Goal: Task Accomplishment & Management: Complete application form

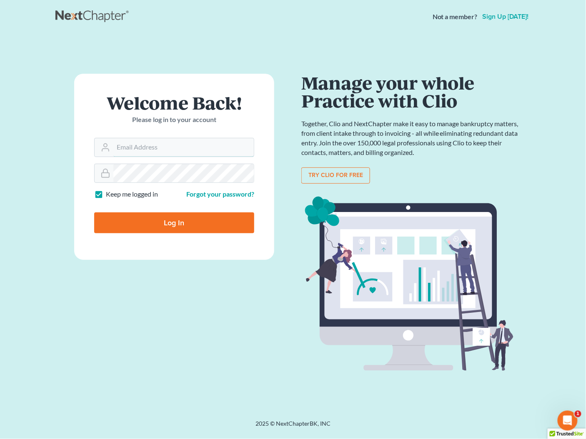
type input "[PERSON_NAME][EMAIL_ADDRESS][DOMAIN_NAME]"
click at [164, 225] on input "Log In" at bounding box center [174, 222] width 160 height 21
type input "Thinking..."
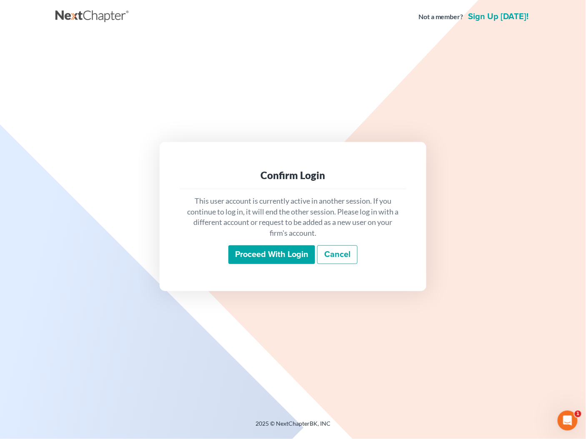
click at [294, 254] on input "Proceed with login" at bounding box center [271, 254] width 87 height 19
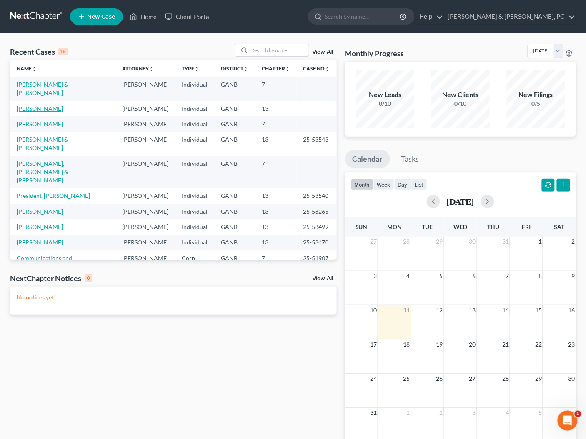
click at [45, 105] on link "[PERSON_NAME]" at bounding box center [40, 108] width 46 height 7
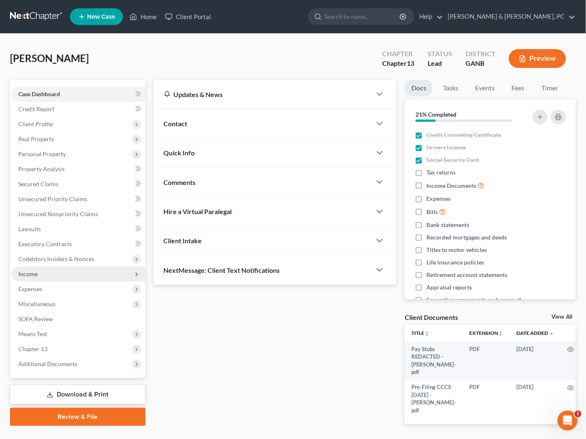
click at [40, 277] on span "Income" at bounding box center [79, 274] width 134 height 15
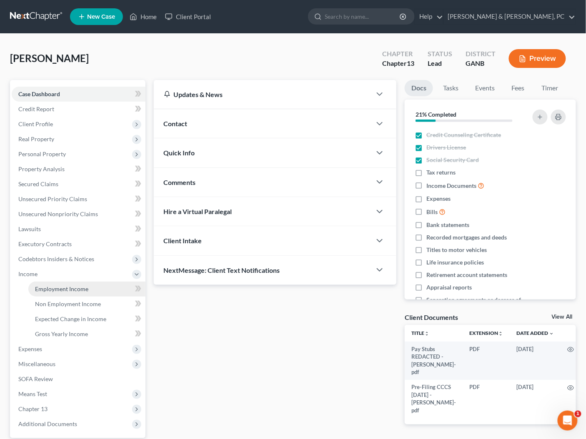
click at [72, 290] on span "Employment Income" at bounding box center [61, 288] width 53 height 7
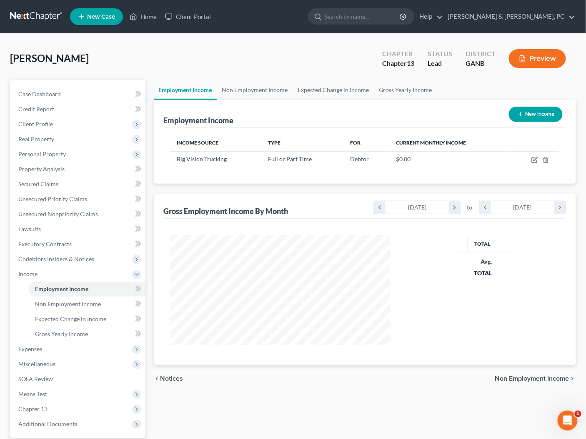
scroll to position [110, 236]
click at [262, 92] on link "Non Employment Income" at bounding box center [255, 90] width 76 height 20
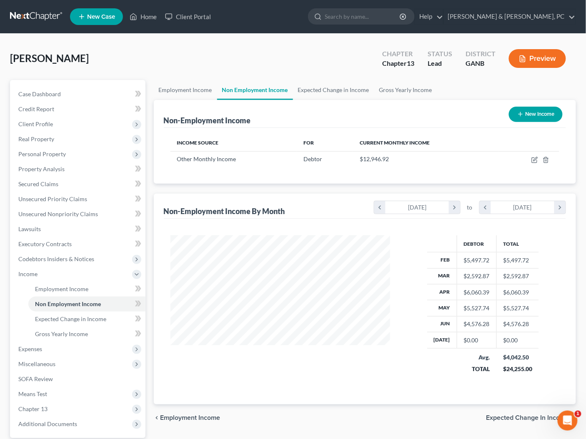
scroll to position [148, 236]
click at [205, 87] on link "Employment Income" at bounding box center [185, 90] width 63 height 20
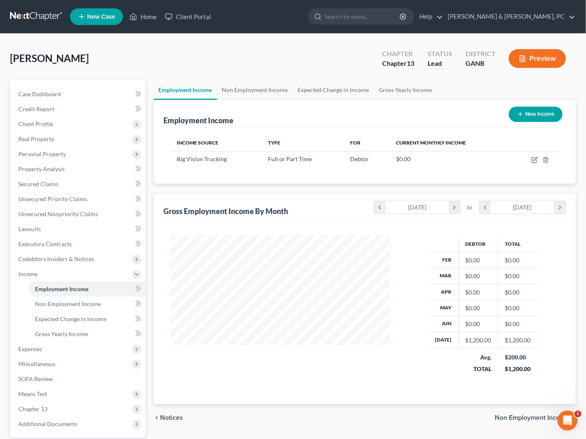
scroll to position [148, 236]
click at [546, 117] on button "New Income" at bounding box center [536, 114] width 54 height 15
select select "0"
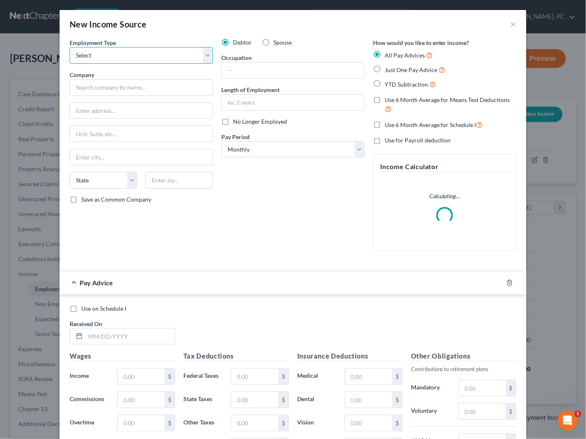
click at [150, 57] on select "Select Full or [DEMOGRAPHIC_DATA] Employment Self Employment" at bounding box center [141, 55] width 143 height 17
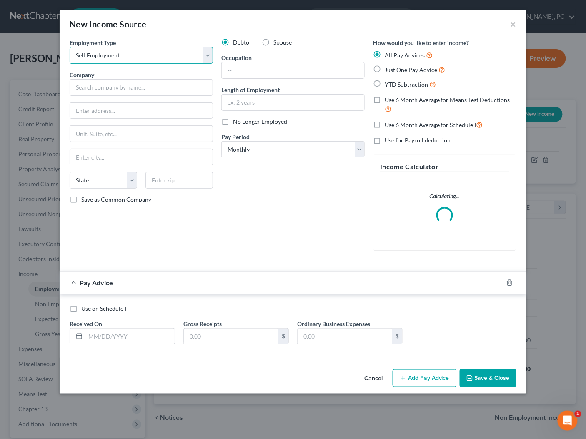
click at [138, 54] on select "Select Full or [DEMOGRAPHIC_DATA] Employment Self Employment" at bounding box center [141, 55] width 143 height 17
select select "0"
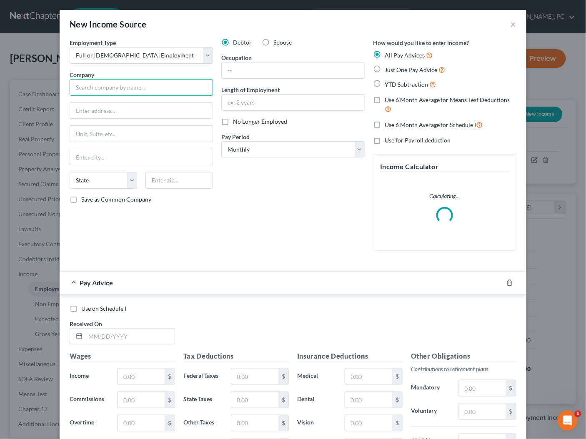
click at [133, 87] on input "text" at bounding box center [141, 87] width 143 height 17
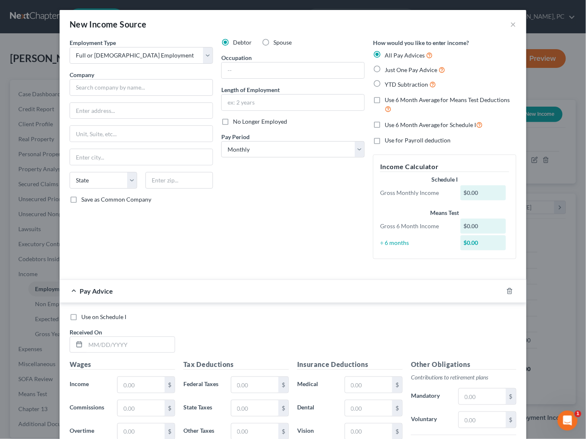
click at [508, 283] on div "Pay Advice" at bounding box center [293, 291] width 467 height 23
click at [509, 288] on icon "button" at bounding box center [509, 290] width 4 height 5
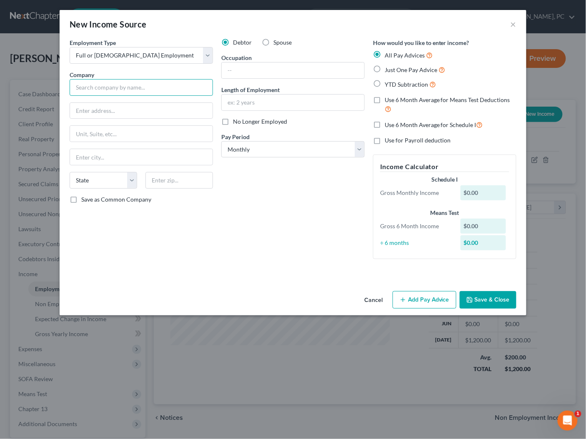
click at [170, 84] on input "text" at bounding box center [141, 87] width 143 height 17
type input "Platinum Express"
click at [256, 65] on input "text" at bounding box center [293, 70] width 142 height 16
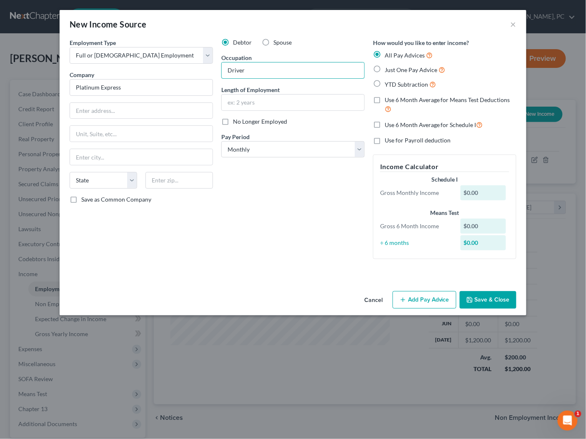
type input "Driver"
click at [318, 215] on div "Debtor Spouse Occupation Driver Length of Employment No Longer Employed Pay Per…" at bounding box center [293, 151] width 152 height 227
click at [171, 89] on input "Platinum Express" at bounding box center [141, 87] width 143 height 17
drag, startPoint x: 433, startPoint y: 301, endPoint x: 232, endPoint y: 304, distance: 201.7
click at [433, 301] on button "Add Pay Advice" at bounding box center [424, 299] width 64 height 17
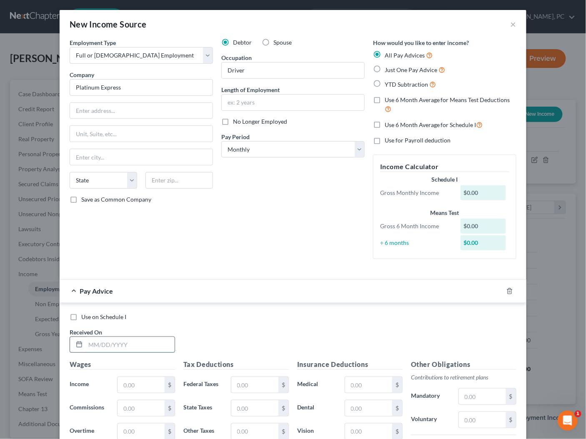
click at [115, 345] on input "text" at bounding box center [129, 345] width 89 height 16
type input "[DATE]"
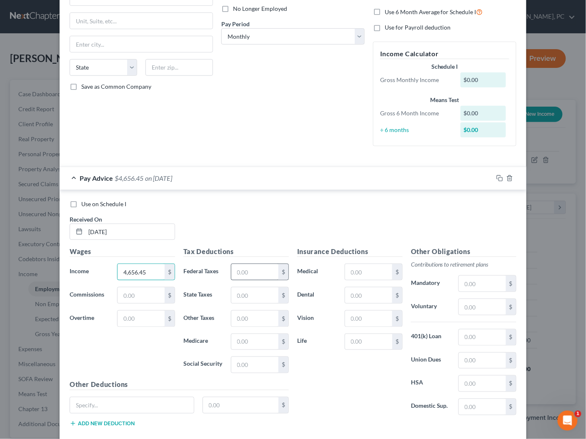
scroll to position [112, 0]
type input "4,656.45"
click at [257, 274] on input "text" at bounding box center [254, 273] width 47 height 16
click at [454, 185] on div "Pay Advice $4,656.45 on [DATE]" at bounding box center [276, 179] width 433 height 22
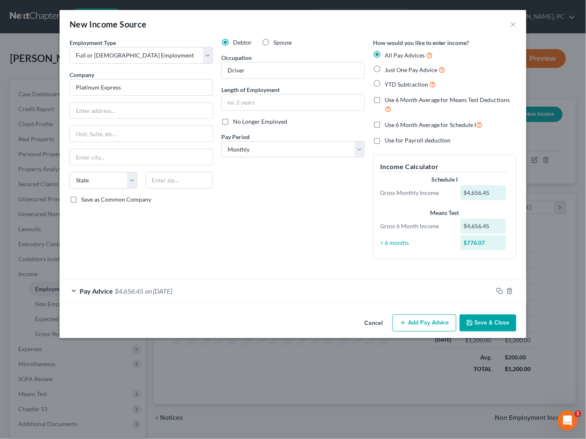
scroll to position [0, 0]
click at [496, 327] on button "Save & Close" at bounding box center [488, 323] width 57 height 17
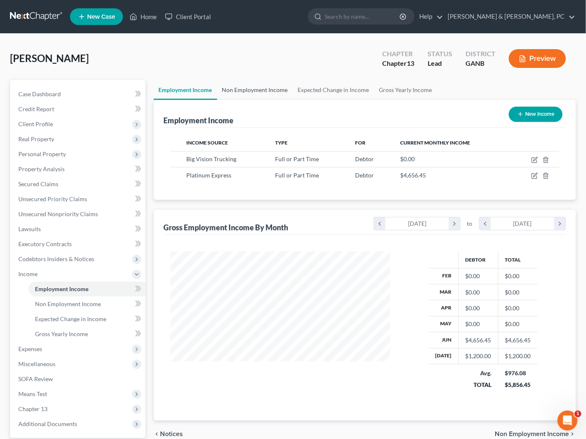
click at [277, 97] on link "Non Employment Income" at bounding box center [255, 90] width 76 height 20
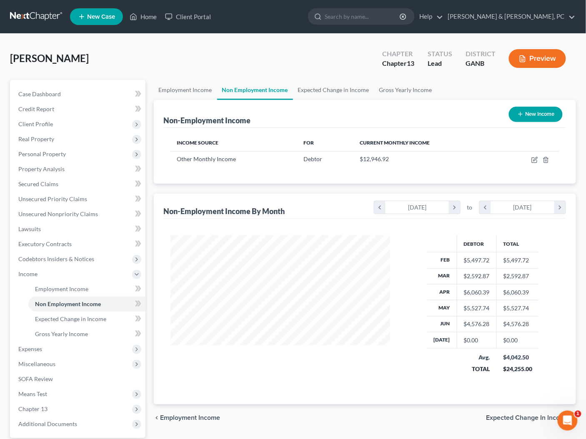
scroll to position [148, 236]
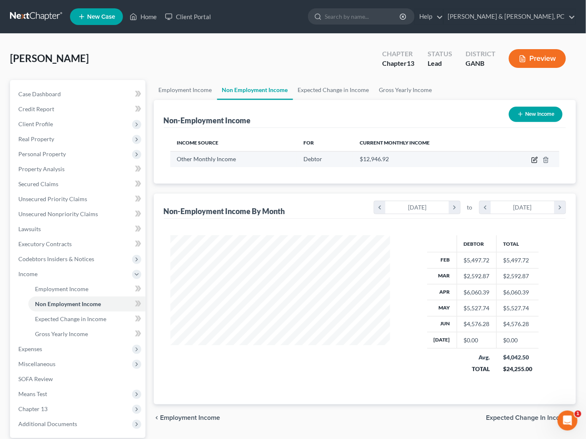
click at [535, 160] on icon "button" at bounding box center [535, 159] width 4 height 4
select select "13"
select select "3"
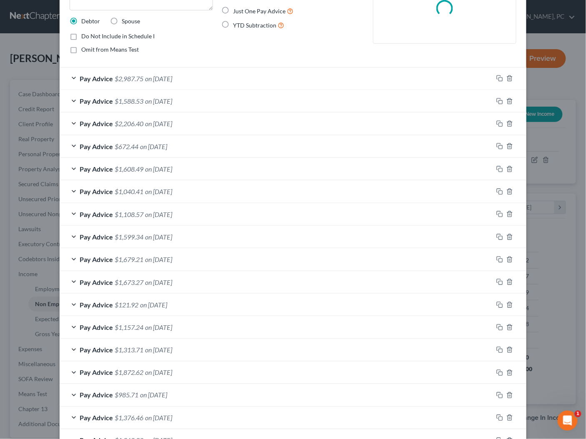
scroll to position [102, 0]
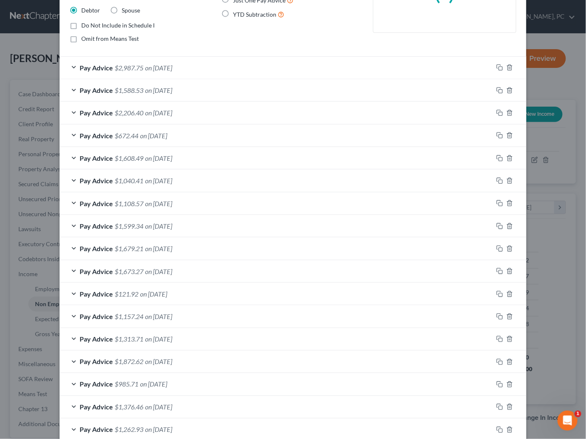
click at [217, 66] on div "Pay Advice $2,987.75 on [DATE]" at bounding box center [276, 68] width 433 height 22
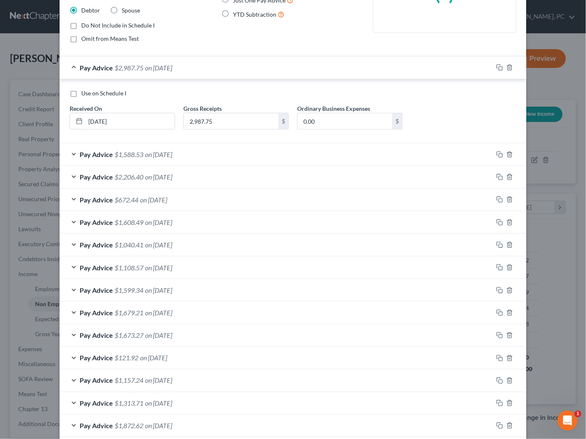
click at [217, 66] on div "Pay Advice $2,987.75 on [DATE]" at bounding box center [276, 68] width 433 height 22
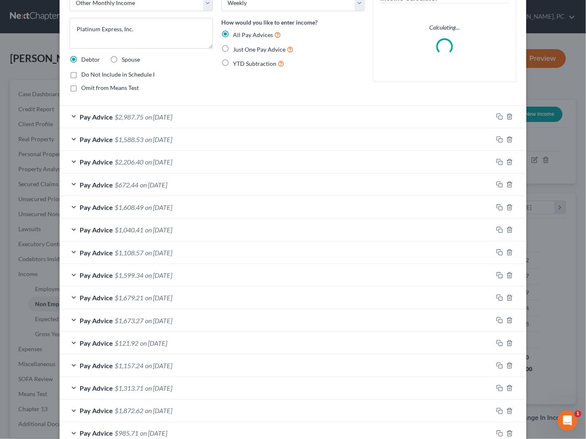
scroll to position [0, 0]
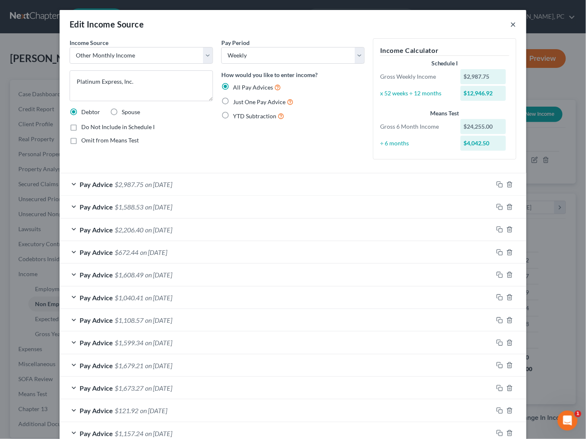
click at [510, 23] on button "×" at bounding box center [513, 24] width 6 height 10
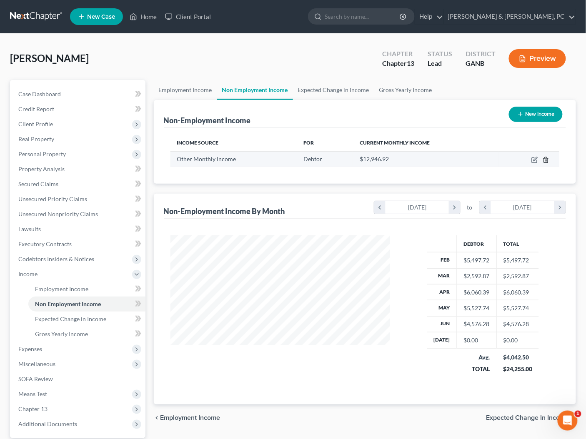
click at [544, 158] on icon "button" at bounding box center [546, 159] width 4 height 5
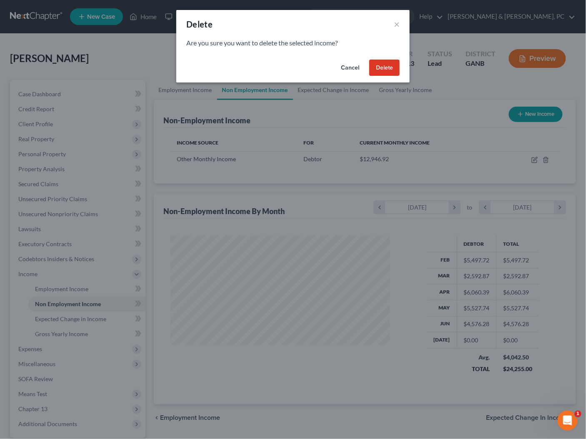
click at [385, 65] on button "Delete" at bounding box center [384, 68] width 30 height 17
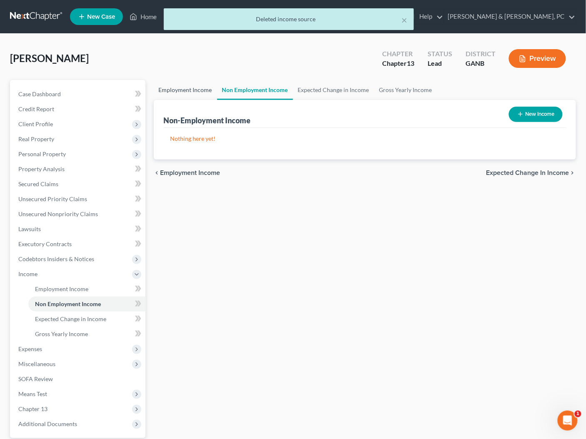
click at [170, 91] on link "Employment Income" at bounding box center [185, 90] width 63 height 20
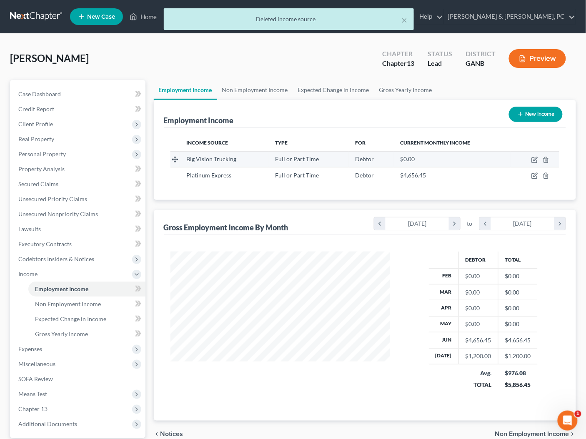
scroll to position [148, 236]
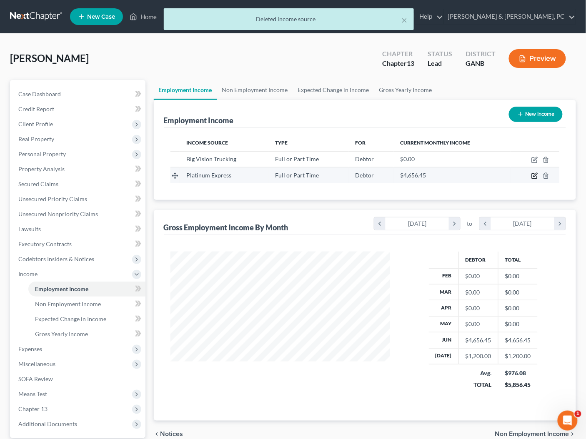
click at [534, 176] on icon "button" at bounding box center [535, 175] width 4 height 4
select select "0"
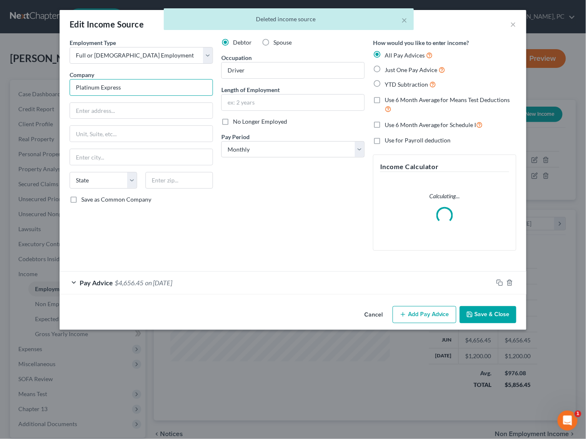
click at [149, 87] on input "Platinum Express" at bounding box center [141, 87] width 143 height 17
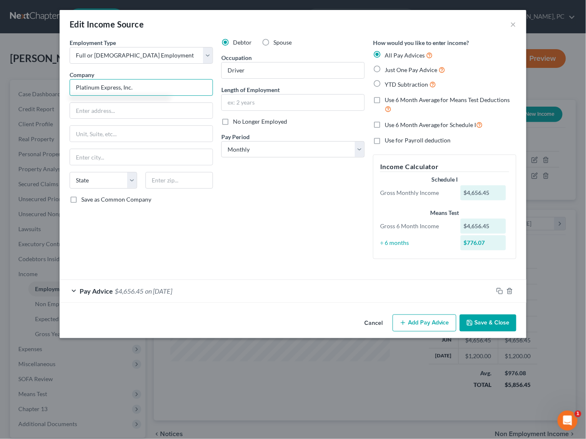
type input "Platinum Express, Inc."
click at [252, 118] on span "No Longer Employed" at bounding box center [260, 121] width 54 height 7
click at [242, 118] on input "No Longer Employed" at bounding box center [238, 119] width 5 height 5
checkbox input "true"
click at [146, 87] on input "Platinum Express, Inc." at bounding box center [141, 87] width 143 height 17
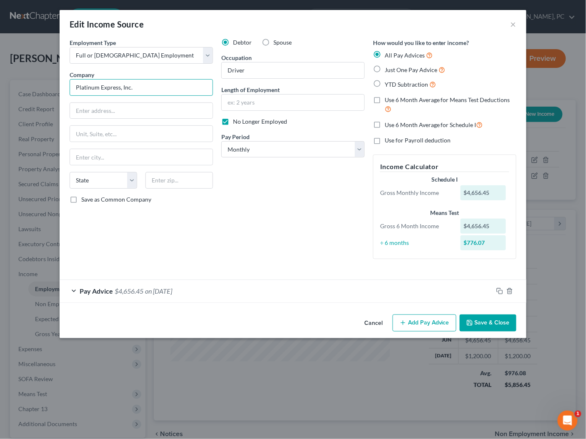
click at [146, 87] on input "Platinum Express, Inc." at bounding box center [141, 87] width 143 height 17
click at [129, 111] on input "text" at bounding box center [141, 111] width 142 height 16
paste input "[STREET_ADDRESS][PERSON_NAME]"
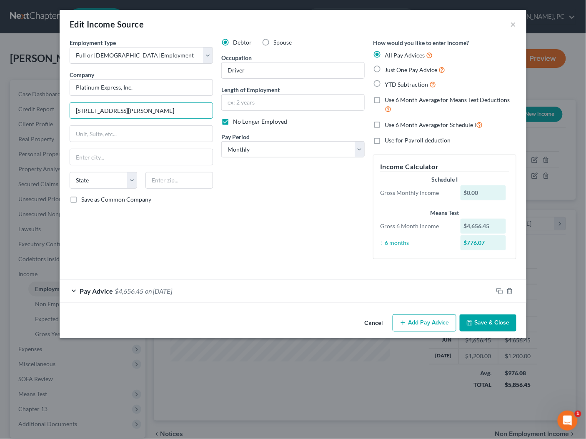
type input "[STREET_ADDRESS][PERSON_NAME]"
click at [166, 179] on input "text" at bounding box center [178, 180] width 67 height 17
paste input "45404"
type input "45404"
type input "[GEOGRAPHIC_DATA]"
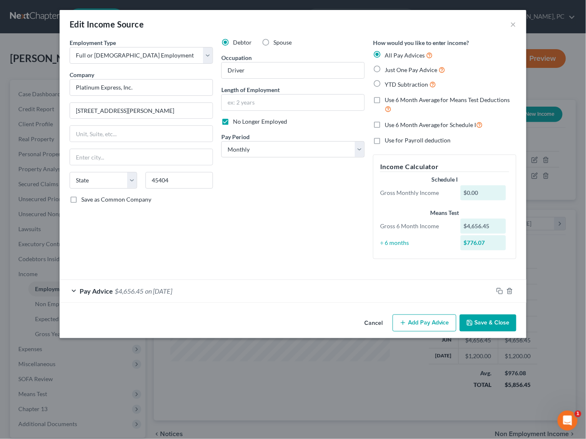
select select "36"
click at [212, 198] on div "Save as Common Company" at bounding box center [141, 199] width 143 height 8
click at [320, 205] on div "Debtor Spouse Occupation Driver Length of Employment No Longer Employed Pay Per…" at bounding box center [293, 151] width 152 height 227
click at [245, 290] on div "Pay Advice $4,656.45 on [DATE]" at bounding box center [276, 291] width 433 height 22
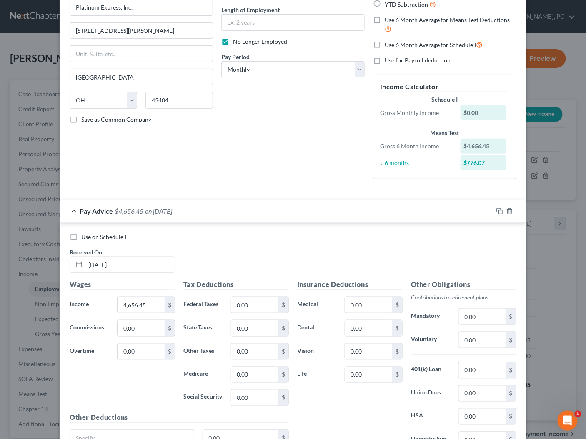
scroll to position [155, 0]
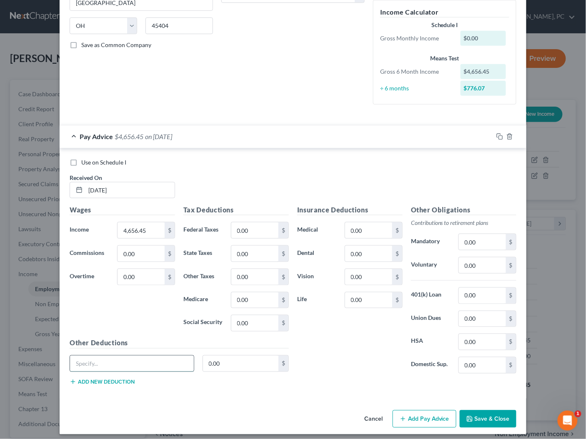
click at [124, 358] on input "text" at bounding box center [132, 364] width 124 height 16
type input "Fuel"
type input "1,426.63"
click at [115, 373] on div "Fuel 1,426.63 $" at bounding box center [178, 366] width 227 height 23
click at [114, 379] on button "Add new deduction" at bounding box center [102, 382] width 65 height 7
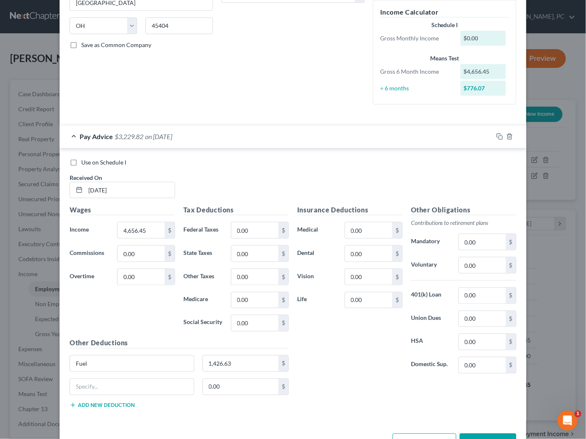
click at [125, 370] on div "Fuel 1,426.63 $" at bounding box center [178, 366] width 227 height 23
click at [121, 379] on input "text" at bounding box center [132, 387] width 124 height 16
type input "Trailer Toll"
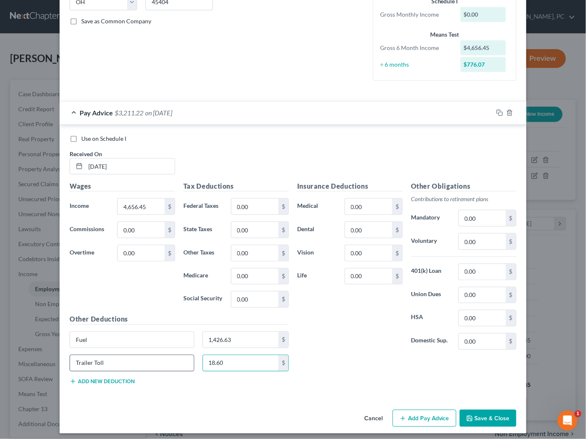
scroll to position [175, 0]
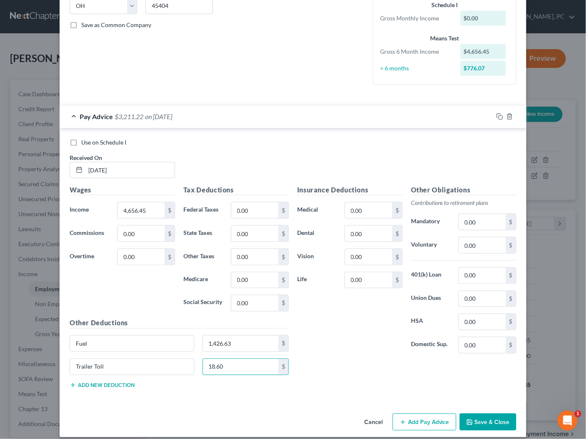
type input "18.60"
click at [109, 384] on button "Add new deduction" at bounding box center [102, 385] width 65 height 7
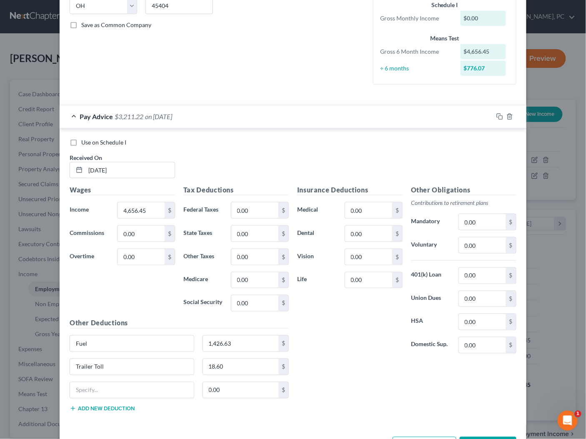
click at [115, 405] on button "Add new deduction" at bounding box center [102, 408] width 65 height 7
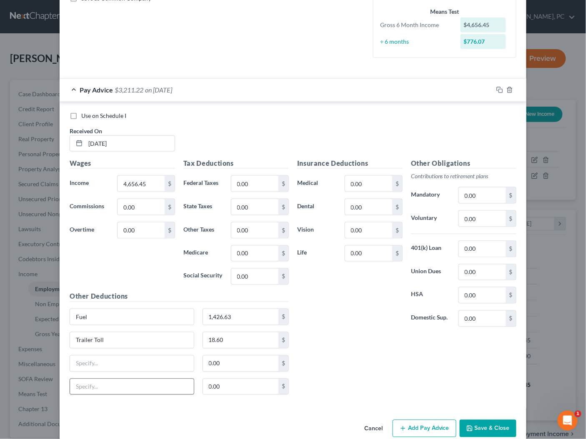
scroll to position [211, 0]
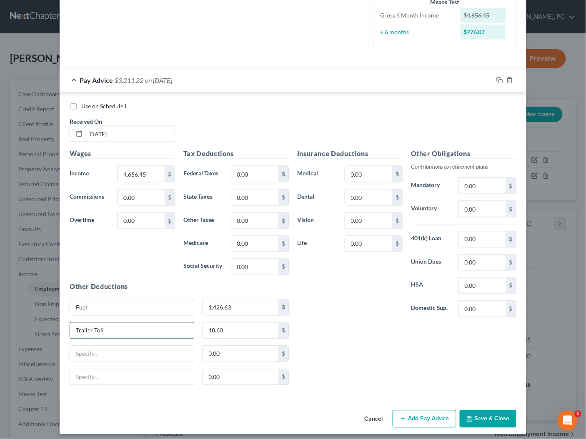
click at [134, 330] on input "Trailer Toll" at bounding box center [132, 331] width 124 height 16
click at [100, 352] on input "text" at bounding box center [132, 354] width 124 height 16
type input "ELD Deduction; Camera Deduction"
click at [117, 306] on input "Fuel" at bounding box center [132, 308] width 124 height 16
type input "Fuel; Fuel Taxes"
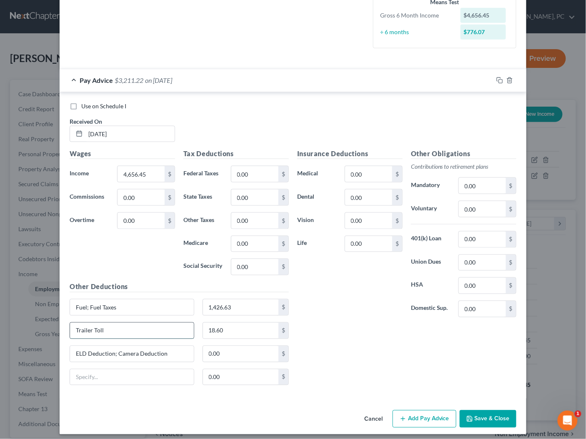
click at [127, 326] on input "Trailer Toll" at bounding box center [132, 331] width 124 height 16
type input "Trailer Toll; Trailer Rent"
click at [115, 375] on input "text" at bounding box center [132, 378] width 124 height 16
type input "n"
type input "Insurance-PL, PD, Cargo"
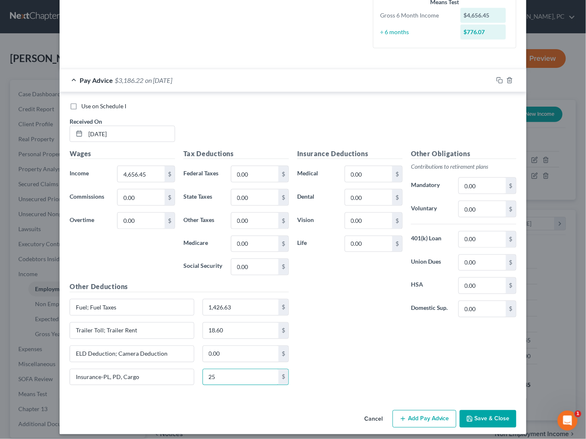
type input "25"
click at [219, 305] on input "1,426.63" at bounding box center [241, 308] width 76 height 16
click at [217, 305] on input "1,426.63" at bounding box center [241, 308] width 76 height 16
type input "1,456.63"
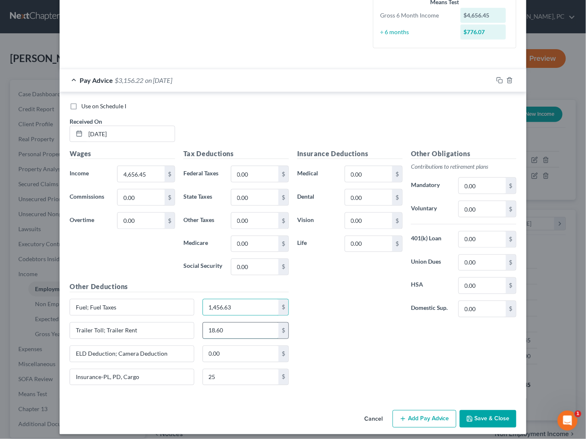
click at [237, 324] on input "18.60" at bounding box center [241, 331] width 76 height 16
type input "168.60"
type input "18.47"
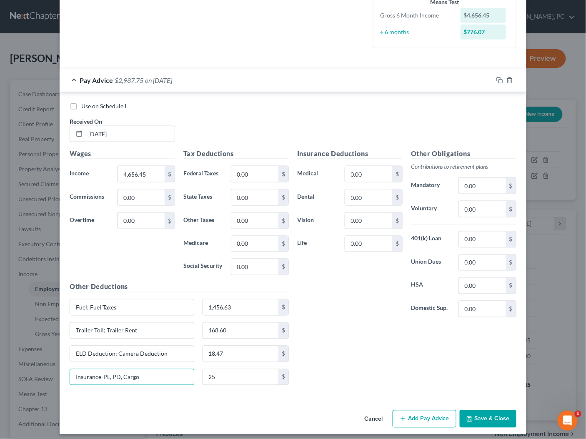
click at [418, 410] on button "Add Pay Advice" at bounding box center [424, 418] width 64 height 17
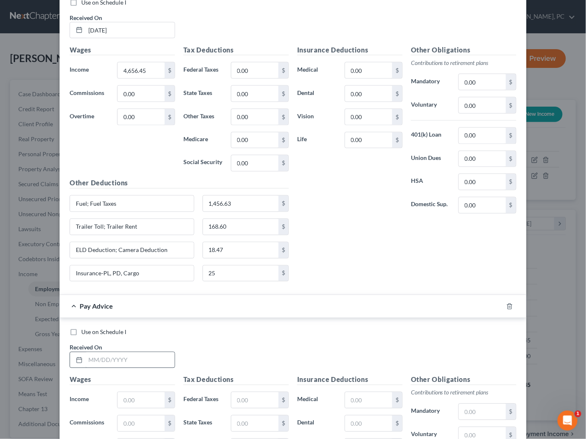
scroll to position [316, 0]
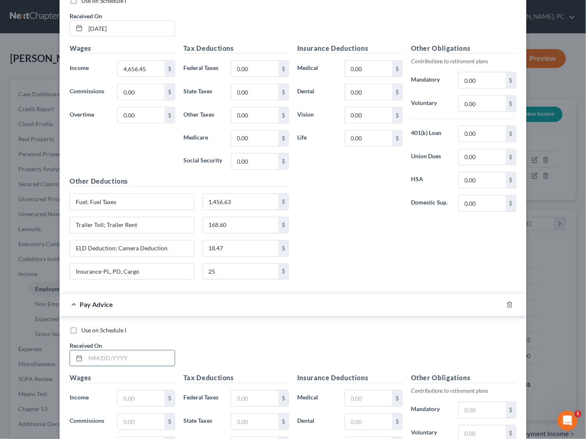
click at [136, 356] on input "text" at bounding box center [129, 359] width 89 height 16
type input "[DATE]"
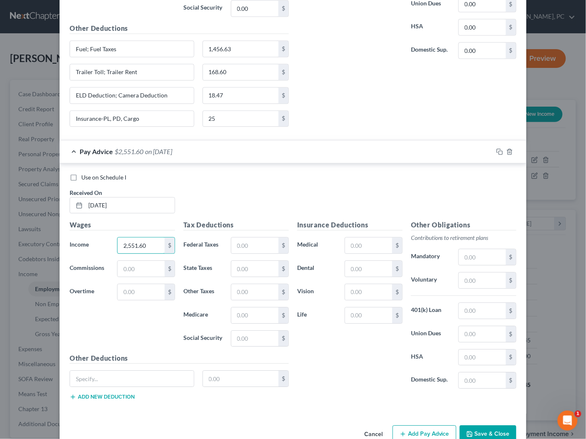
scroll to position [481, 0]
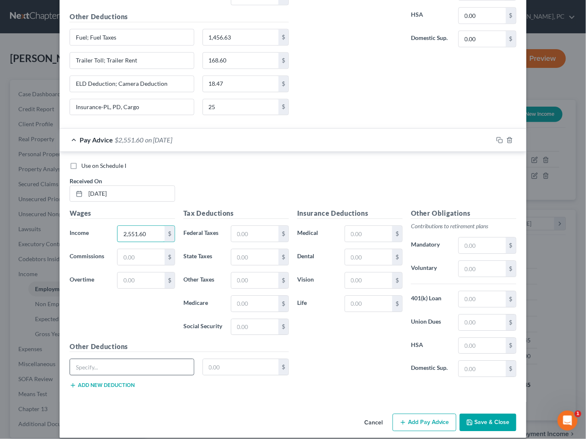
type input "2,551.60"
click at [142, 360] on input "text" at bounding box center [132, 367] width 124 height 16
type input "Fuel; Fuel Taxes"
type input "769.60"
click at [95, 382] on button "Add new deduction" at bounding box center [102, 385] width 65 height 7
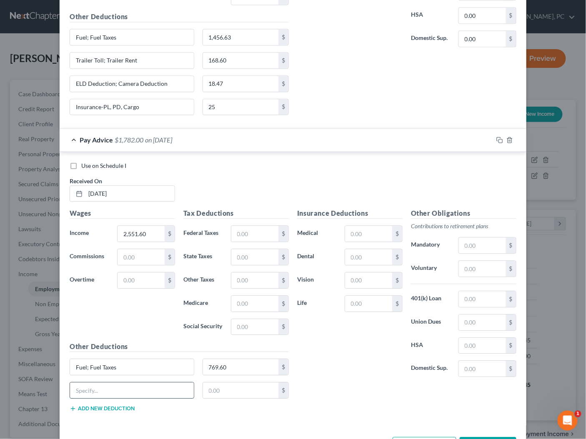
click at [117, 385] on input "text" at bounding box center [132, 390] width 124 height 16
type input "Trailer Rent"
type input "150"
click at [100, 405] on button "Add new deduction" at bounding box center [102, 408] width 65 height 7
click at [104, 406] on input "text" at bounding box center [132, 414] width 124 height 16
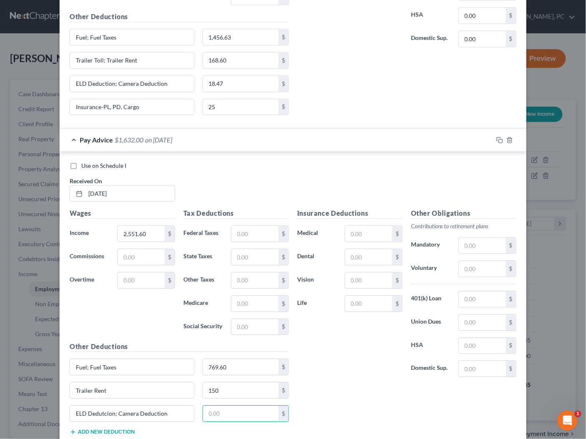
click at [122, 429] on button "Add new deduction" at bounding box center [102, 432] width 65 height 7
drag, startPoint x: 99, startPoint y: 404, endPoint x: 104, endPoint y: 404, distance: 4.6
click at [100, 406] on input "ELD Dedutcion; Camera Deduction" at bounding box center [132, 414] width 124 height 16
click at [103, 406] on input "ELD Dedutcion; Camera Deduction" at bounding box center [132, 414] width 124 height 16
type input "ELD Deduction; Camera Deduction"
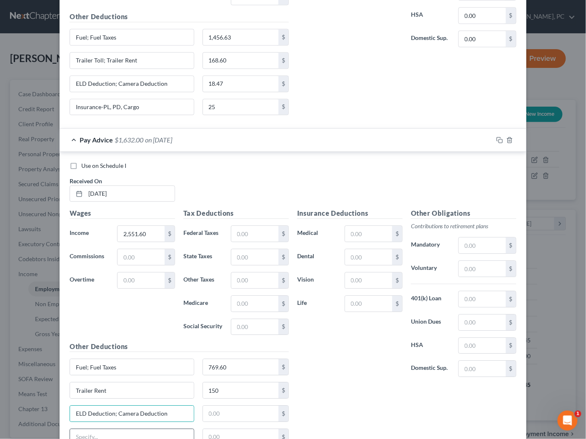
click at [103, 429] on input "text" at bounding box center [132, 437] width 124 height 16
type input "Insurance-PL, PD, Cargo"
type input "25"
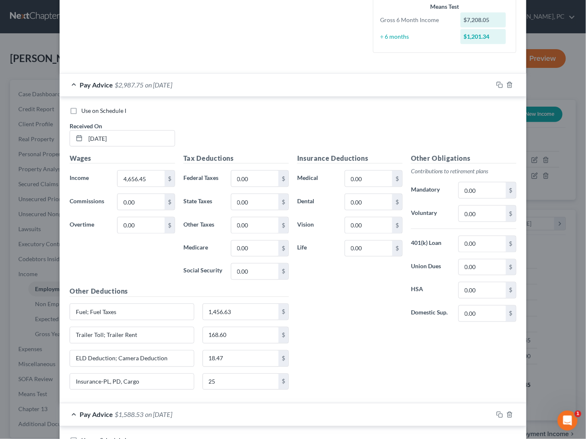
scroll to position [190, 0]
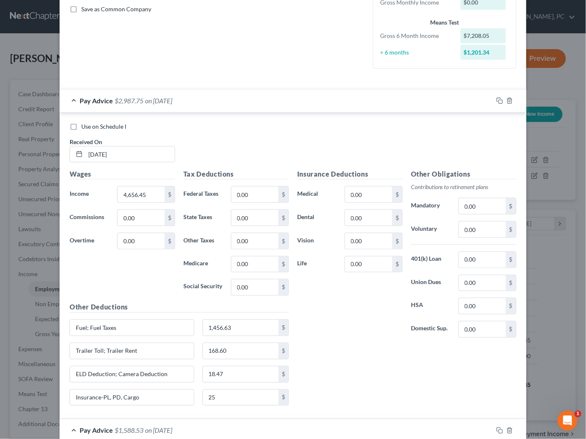
type input "18.47"
click at [206, 96] on div "Pay Advice $2,987.75 on [DATE]" at bounding box center [276, 101] width 433 height 22
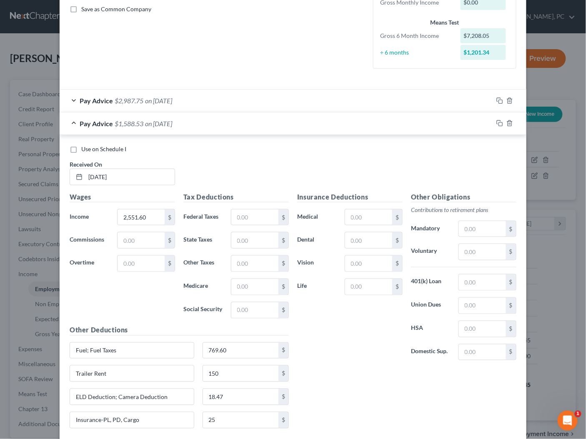
scroll to position [233, 0]
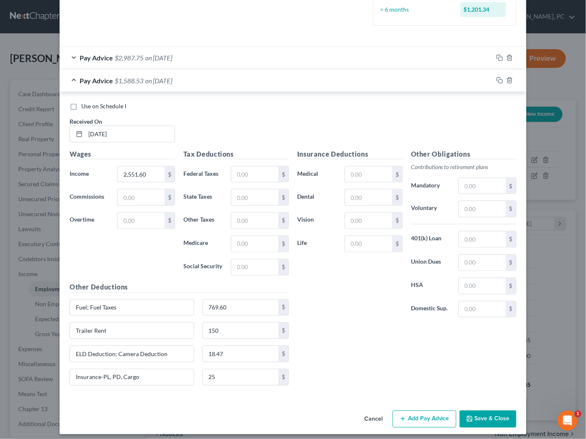
drag, startPoint x: 419, startPoint y: 413, endPoint x: 406, endPoint y: 380, distance: 35.1
click at [419, 413] on button "Add Pay Advice" at bounding box center [424, 419] width 64 height 17
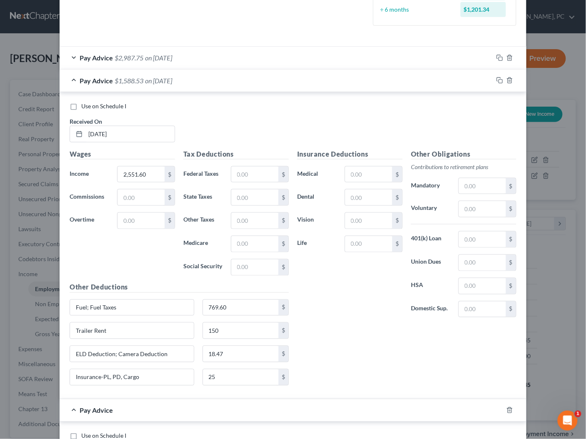
click at [246, 89] on div "Pay Advice $1,588.53 on [DATE]" at bounding box center [276, 81] width 433 height 22
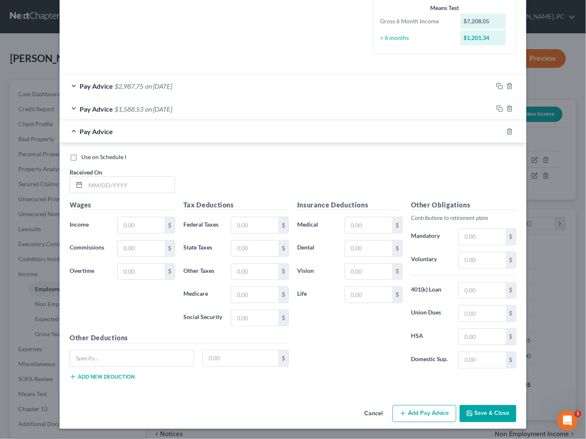
scroll to position [200, 0]
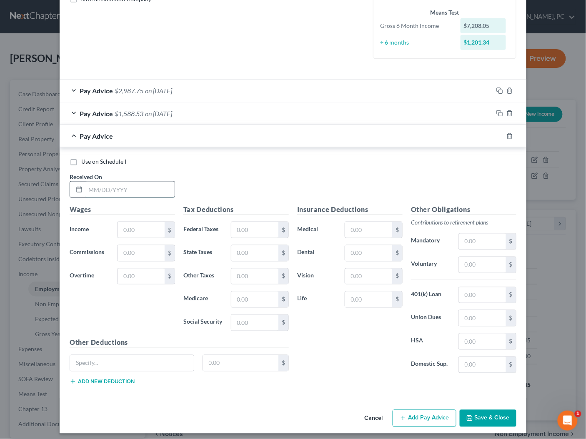
click at [153, 189] on input "text" at bounding box center [129, 190] width 89 height 16
type input "[DATE]"
type input "3,655.55"
click at [114, 378] on button "Add new deduction" at bounding box center [102, 381] width 65 height 7
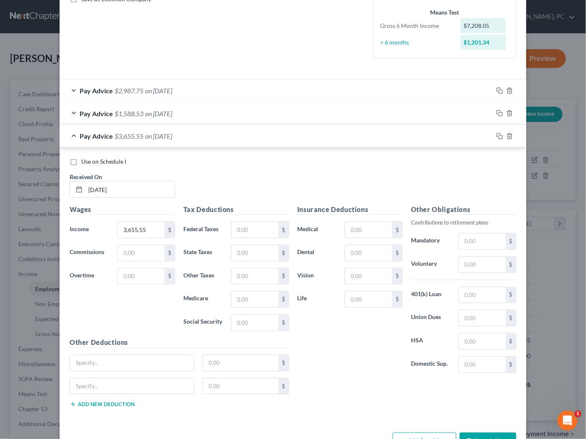
click at [108, 401] on button "Add new deduction" at bounding box center [102, 404] width 65 height 7
click at [104, 425] on button "Add new deduction" at bounding box center [102, 428] width 65 height 7
click at [114, 358] on input "text" at bounding box center [132, 363] width 124 height 16
type input "Fuel; Fuel Taxes"
type input "1,255.68"
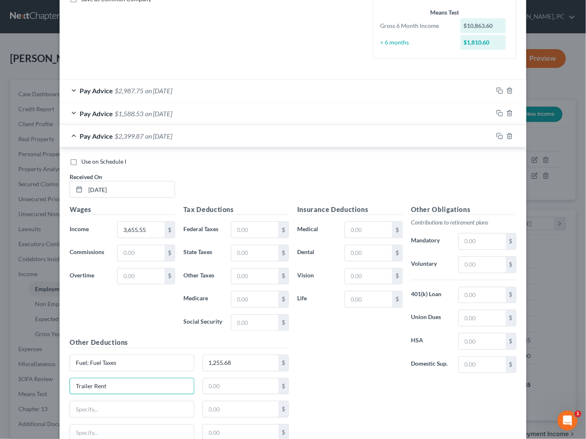
type input "Trailer Rent"
type input "150"
type input "ELD Deduction; Camera Deduction"
type input "18.47"
type input "Insurance-PL, PD, Cargo"
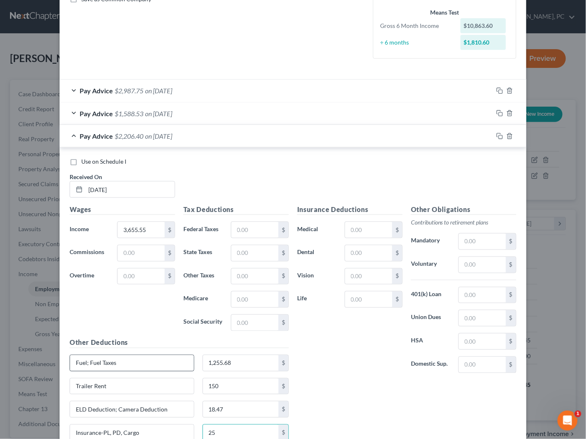
scroll to position [255, 0]
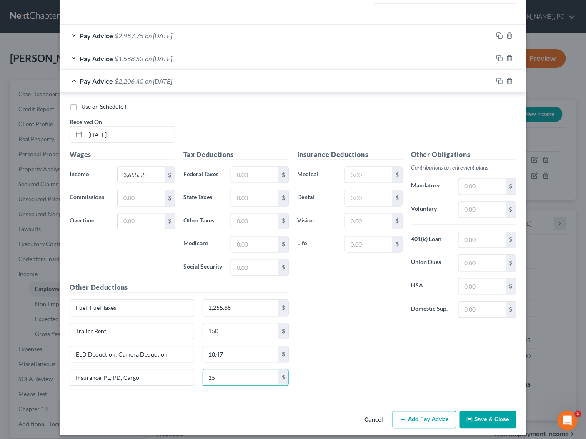
type input "25"
drag, startPoint x: 430, startPoint y: 415, endPoint x: 437, endPoint y: 369, distance: 46.9
click at [430, 415] on button "Add Pay Advice" at bounding box center [424, 419] width 64 height 17
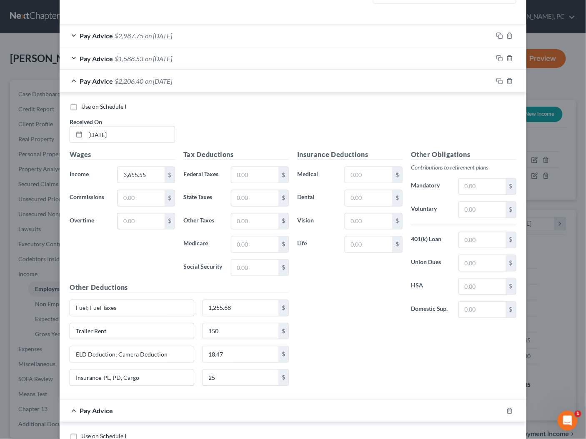
click at [252, 80] on div "Pay Advice $2,206.40 on [DATE]" at bounding box center [276, 81] width 433 height 22
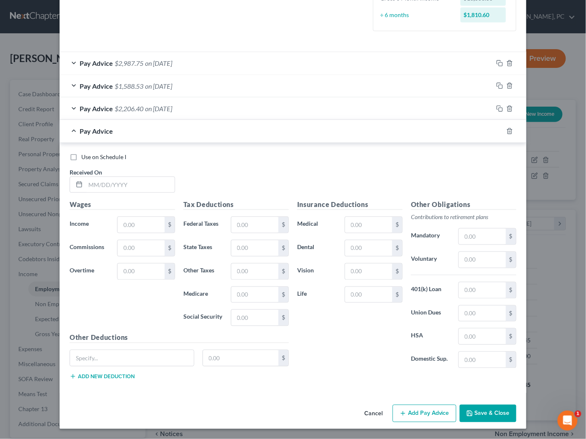
scroll to position [223, 0]
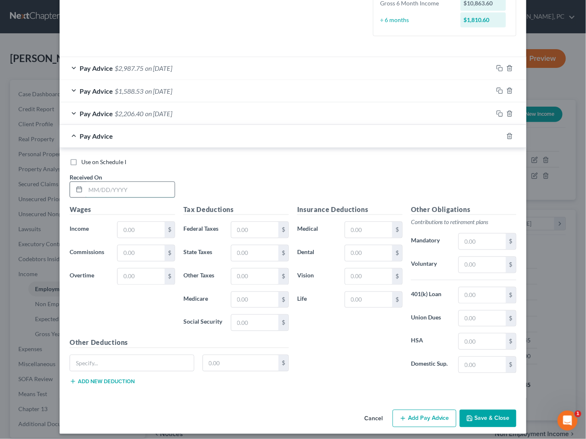
click at [136, 187] on input "text" at bounding box center [129, 190] width 89 height 16
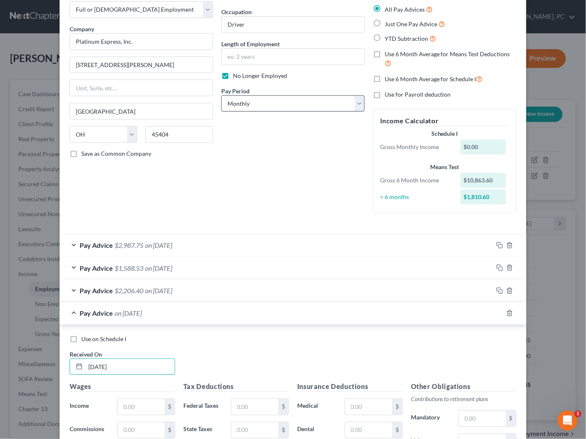
scroll to position [45, 0]
type input "[DATE]"
click at [278, 99] on select "Select Monthly Twice Monthly Every Other Week Weekly" at bounding box center [292, 104] width 143 height 17
select select "3"
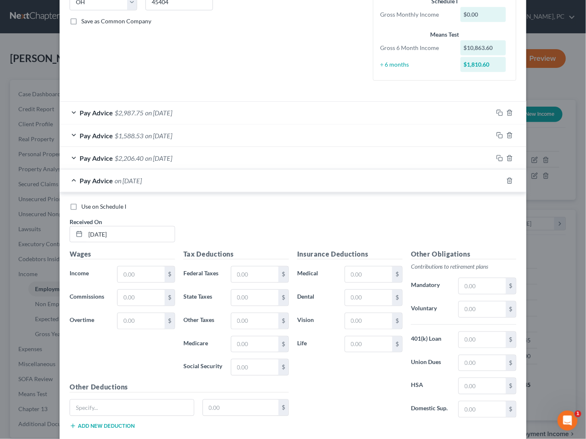
scroll to position [223, 0]
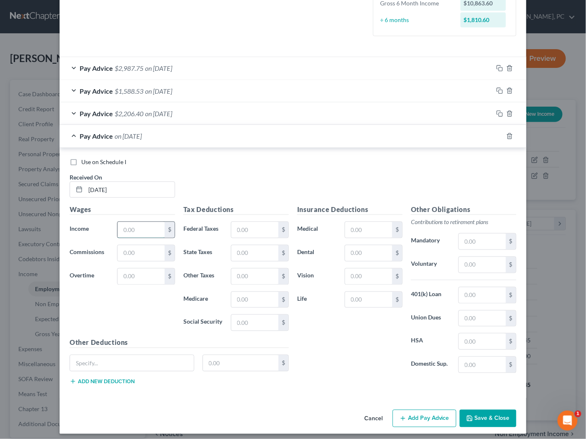
click at [146, 229] on input "text" at bounding box center [140, 230] width 47 height 16
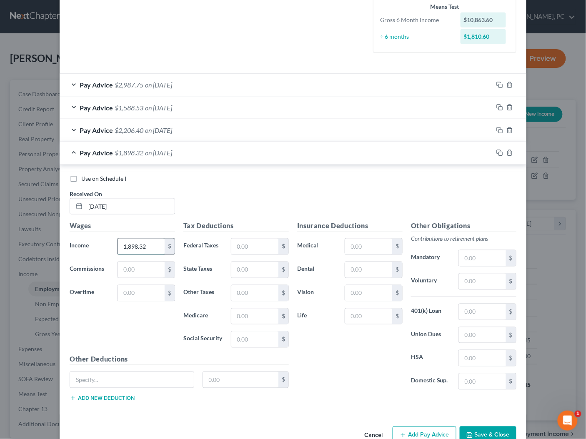
scroll to position [240, 0]
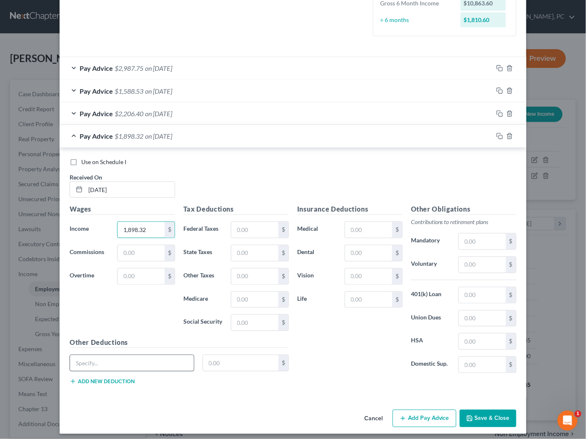
type input "1,898.32"
click at [116, 361] on input "text" at bounding box center [132, 363] width 124 height 16
click at [111, 378] on button "Add new deduction" at bounding box center [102, 381] width 65 height 7
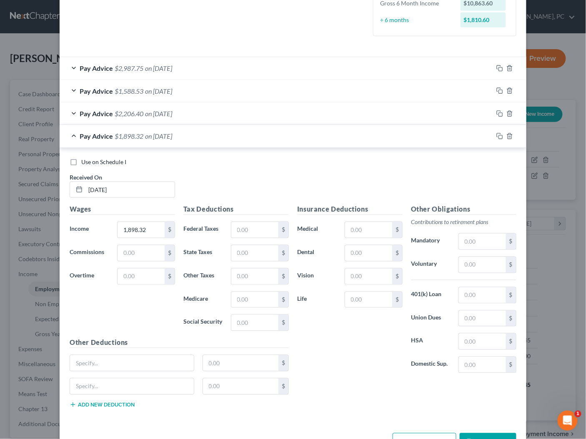
click at [103, 402] on button "Add new deduction" at bounding box center [102, 405] width 65 height 7
click at [99, 425] on button "Add new deduction" at bounding box center [102, 428] width 65 height 7
click at [102, 360] on input "text" at bounding box center [132, 363] width 124 height 16
type input "Fuel; Fuel Taxes"
type input "502.23"
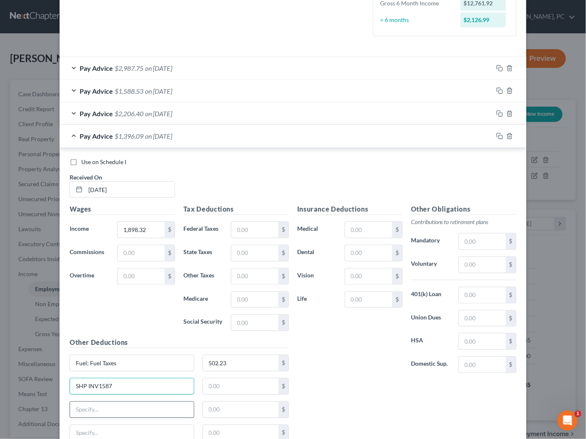
type input "SHP INV1587"
type input "530.18"
click at [171, 387] on input "SHP INV1587" at bounding box center [132, 387] width 124 height 16
type input "SHP INV1587; Trailer Rent"
type input "680.18"
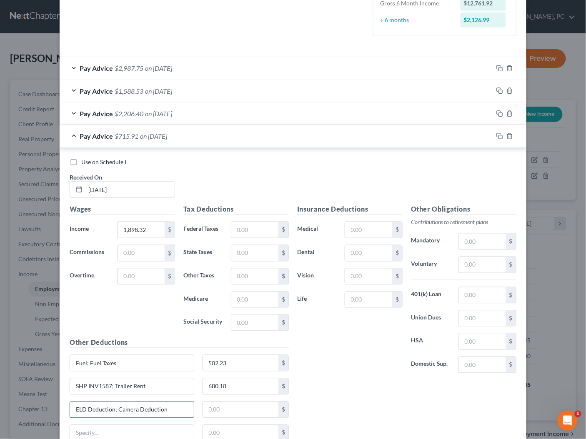
type input "ELD Deduction; Camera Deduction"
type input "18.47"
click at [206, 116] on div "Pay Advice $2,206.40 on [DATE]" at bounding box center [276, 113] width 433 height 22
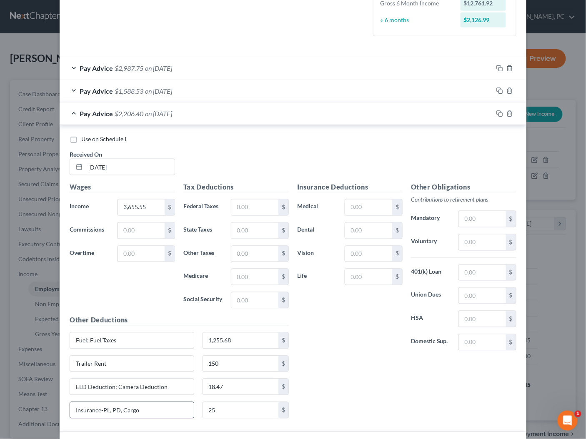
click at [149, 405] on input "Insurance-PL, PD, Cargo" at bounding box center [132, 410] width 124 height 16
click at [237, 120] on div "Pay Advice $2,206.40 on [DATE]" at bounding box center [276, 113] width 433 height 22
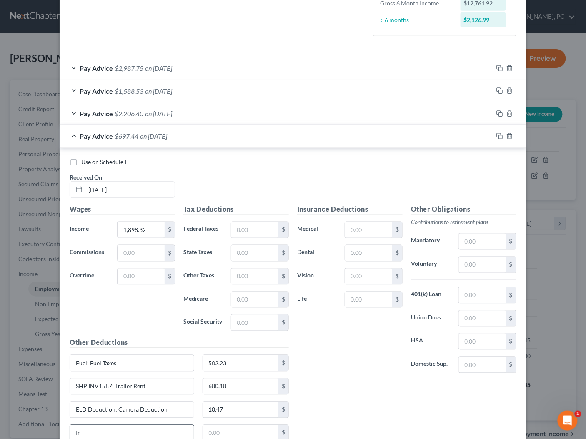
click at [149, 426] on input "In" at bounding box center [132, 433] width 124 height 16
paste input "Insurance-PL, PD, Cargo"
drag, startPoint x: 82, startPoint y: 427, endPoint x: 115, endPoint y: 439, distance: 35.3
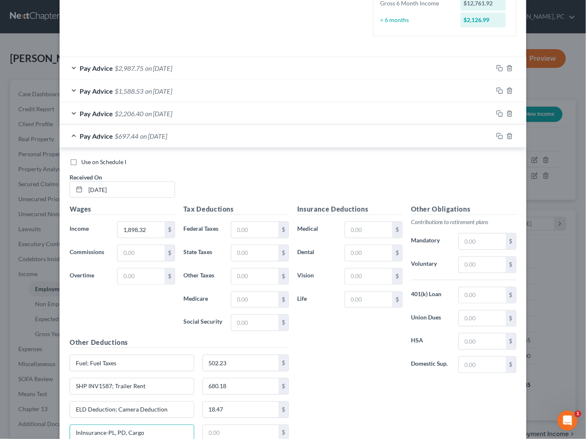
click at [84, 427] on input "InInsurance-PL, PD, Cargo" at bounding box center [132, 433] width 124 height 16
type input "Insurance-PL, PD, Cargo"
type input "25"
click at [340, 393] on div "Insurance Deductions Medical $ Dental $ Vision $ Life $ Other Obligations Contr…" at bounding box center [406, 326] width 227 height 243
click at [260, 136] on div "Pay Advice $672.44 on [DATE]" at bounding box center [276, 136] width 433 height 22
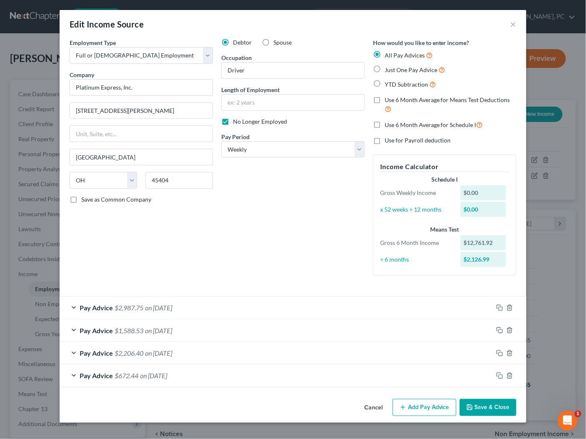
scroll to position [0, 0]
click at [422, 407] on button "Add Pay Advice" at bounding box center [424, 407] width 64 height 17
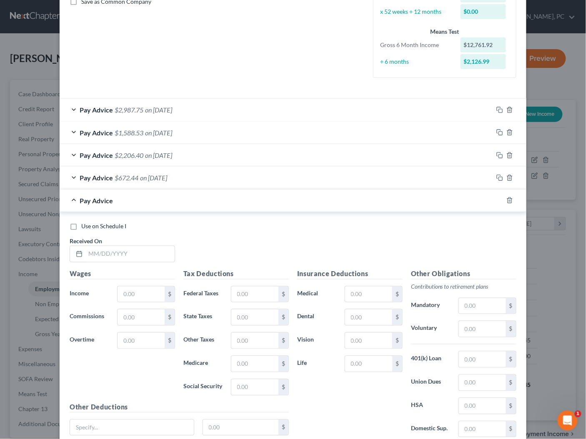
scroll to position [262, 0]
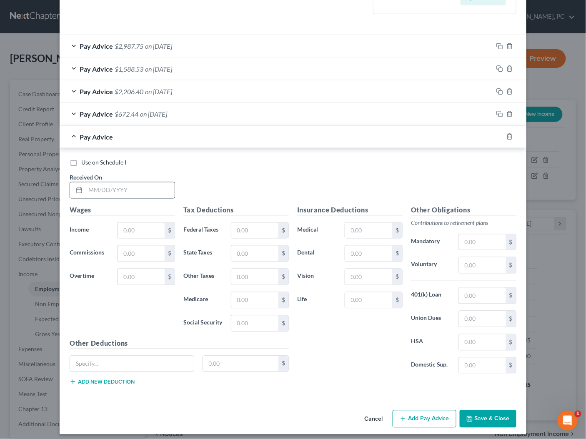
click at [152, 190] on input "text" at bounding box center [129, 190] width 89 height 16
type input "[DATE]"
type input "3,409.88"
click at [117, 379] on button "Add new deduction" at bounding box center [102, 382] width 65 height 7
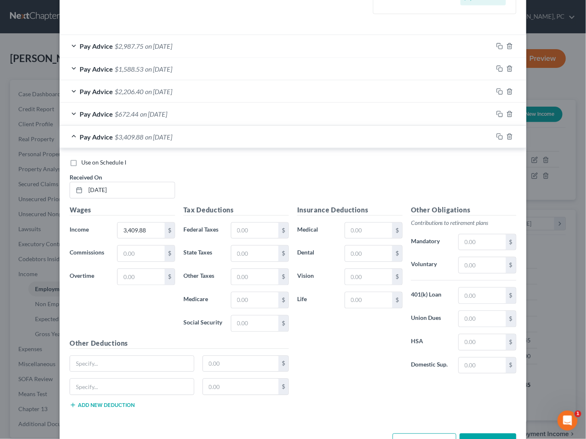
click at [113, 402] on button "Add new deduction" at bounding box center [102, 405] width 65 height 7
click at [108, 425] on button "Add new deduction" at bounding box center [102, 428] width 65 height 7
click at [111, 361] on input "text" at bounding box center [132, 364] width 124 height 16
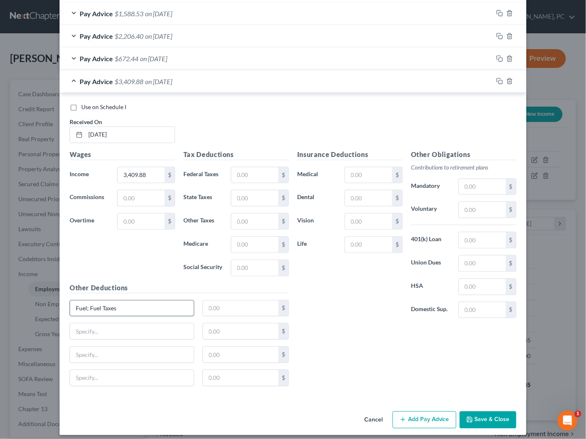
type input "Fuel; Fuel Taxes"
type input "1,140.73"
type input "Trailer Rent"
type input "150"
type input "ELD Deduction; Camera Deduction"
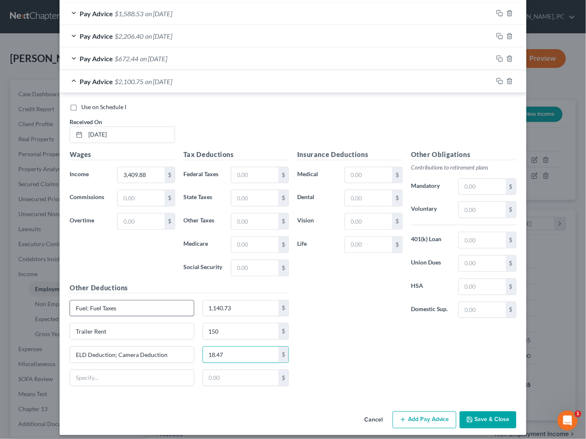
type input "18.47"
paste input "Insurance-PL, PD, Cargo"
type input "Insurance-PL, PD, Cargo"
type input "25"
drag, startPoint x: 412, startPoint y: 413, endPoint x: 368, endPoint y: 304, distance: 117.4
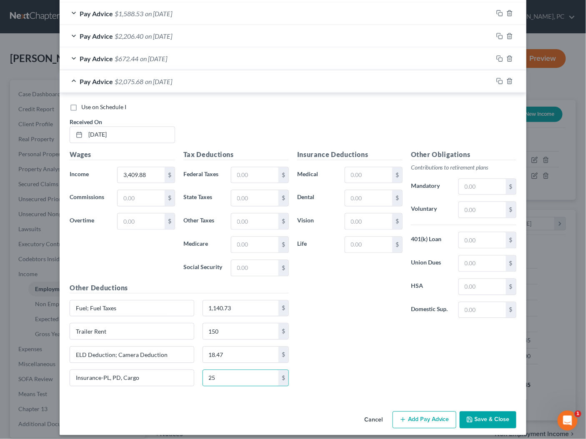
click at [412, 413] on button "Add Pay Advice" at bounding box center [424, 420] width 64 height 17
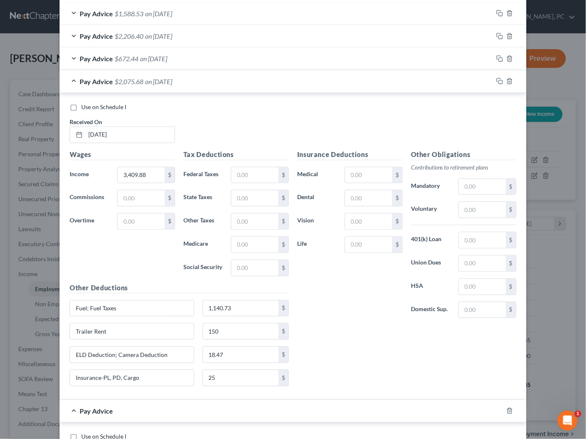
click at [227, 82] on div "Pay Advice $2,075.68 on [DATE]" at bounding box center [276, 81] width 433 height 22
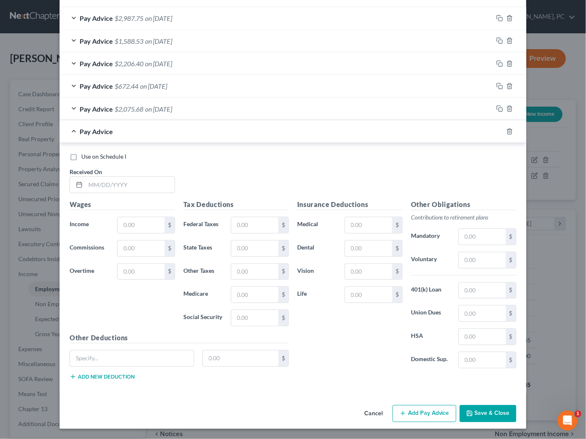
scroll to position [284, 0]
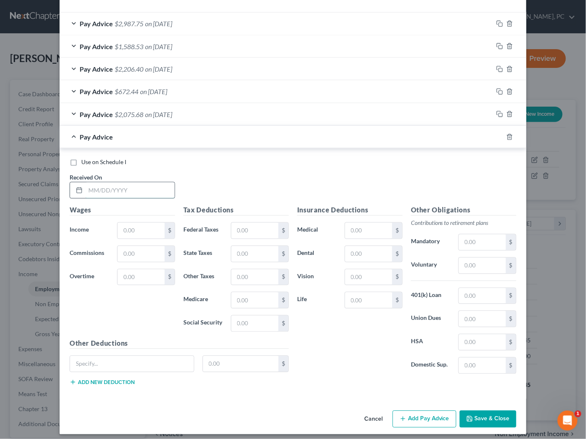
click at [134, 186] on input "text" at bounding box center [129, 190] width 89 height 16
type input "[DATE]"
type input "3,175.76"
click at [118, 379] on button "Add new deduction" at bounding box center [102, 382] width 65 height 7
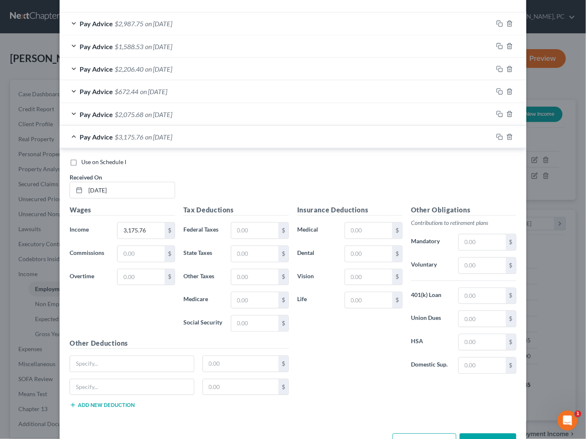
click at [112, 403] on button "Add new deduction" at bounding box center [102, 405] width 65 height 7
click at [112, 425] on button "Add new deduction" at bounding box center [102, 428] width 65 height 7
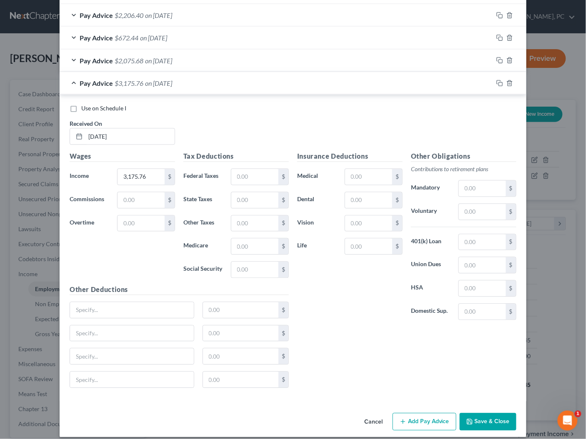
scroll to position [340, 0]
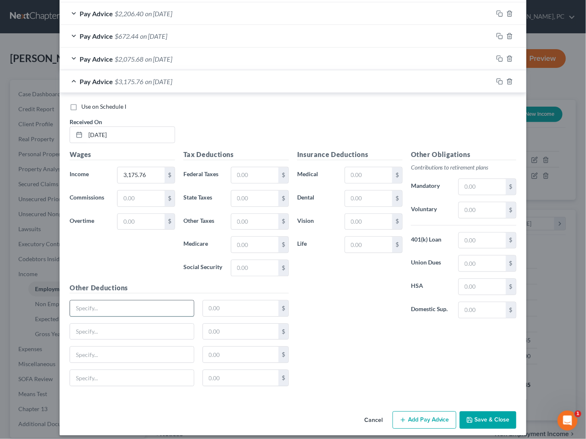
click at [124, 307] on input "text" at bounding box center [132, 309] width 124 height 16
type input "Fuel; Fuel Taxes"
type input "1,218.41"
type input "SHOP INV1504; Trailer Rent"
type input "650"
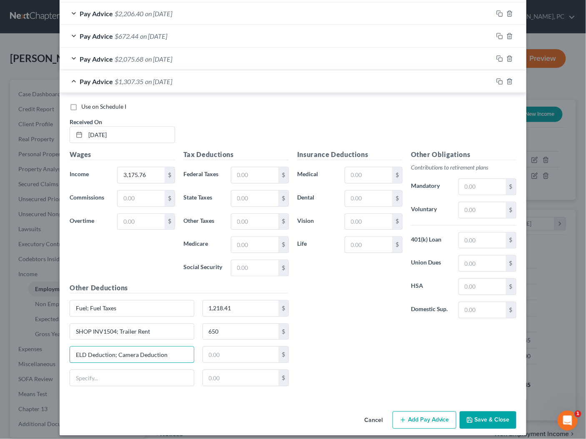
type input "ELD Deduction; Camera Deduction"
type input "18.47"
paste input "Insurance-PL, PD, Cargo"
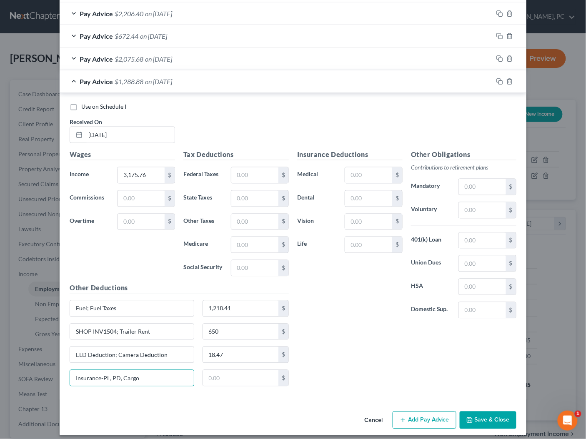
type input "Insurance-PL, PD, Cargo"
type input "25"
click at [440, 415] on button "Add Pay Advice" at bounding box center [424, 420] width 64 height 17
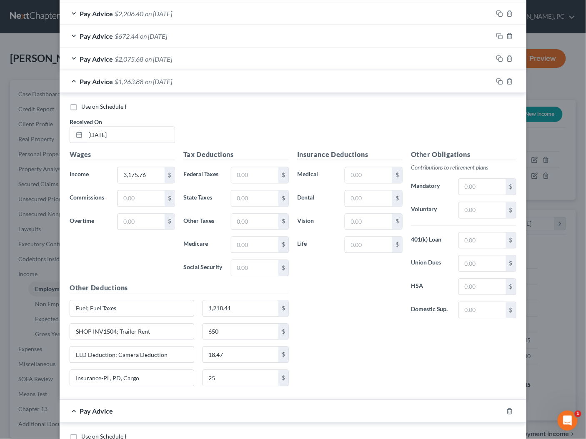
click at [273, 77] on div "Pay Advice $1,263.88 on [DATE]" at bounding box center [276, 81] width 433 height 22
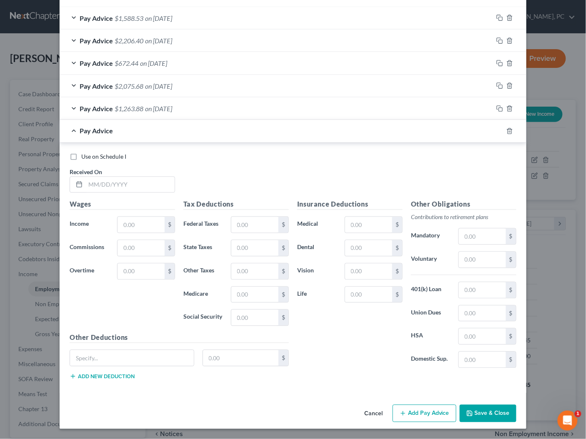
scroll to position [307, 0]
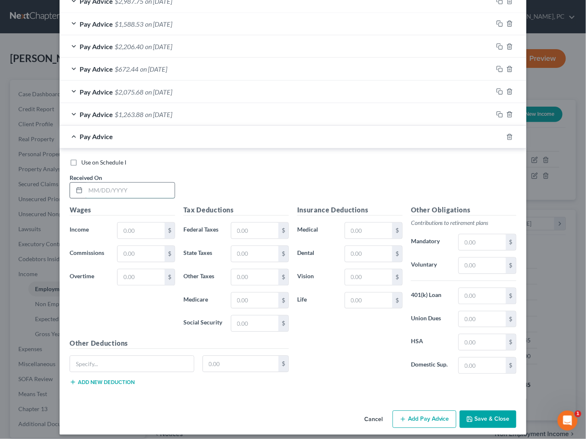
click at [158, 183] on input "text" at bounding box center [129, 191] width 89 height 16
click at [142, 193] on input "text" at bounding box center [129, 191] width 89 height 16
type input "[DATE]"
type input "2,445.35"
click at [120, 379] on button "Add new deduction" at bounding box center [102, 382] width 65 height 7
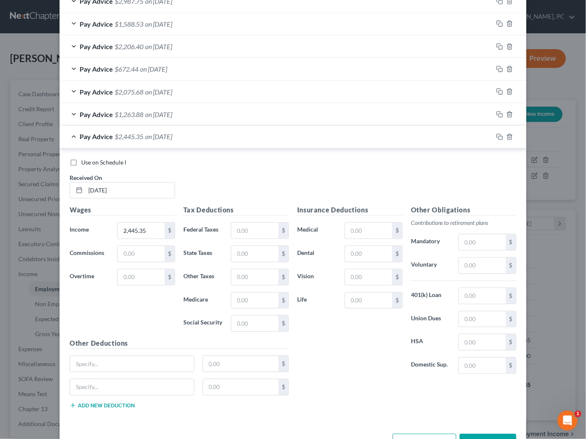
click at [115, 395] on div "$" at bounding box center [178, 390] width 227 height 23
click at [115, 402] on button "Add new deduction" at bounding box center [102, 405] width 65 height 7
click at [114, 426] on button "Add new deduction" at bounding box center [102, 429] width 65 height 7
click at [125, 358] on input "text" at bounding box center [132, 364] width 124 height 16
type input "Fuel; Fuel Taxes"
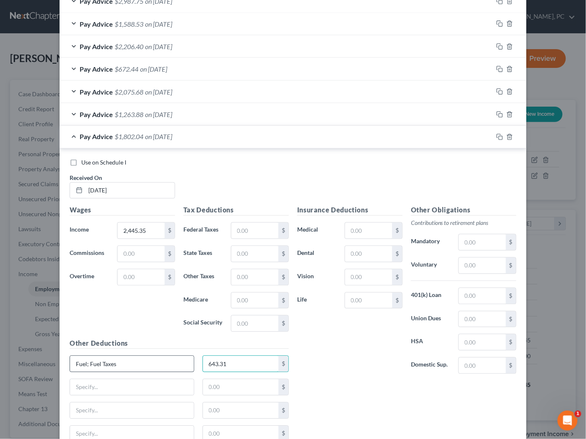
type input "643.31"
click at [132, 380] on input "SHOPINV1501; SHOPINV1504" at bounding box center [132, 388] width 124 height 16
click at [170, 383] on input "SHOPINV1501; SHOP INV1504" at bounding box center [132, 388] width 124 height 16
click at [90, 382] on input "SHOPINV1501; SHOP INV1504; Trailer Rent" at bounding box center [132, 388] width 124 height 16
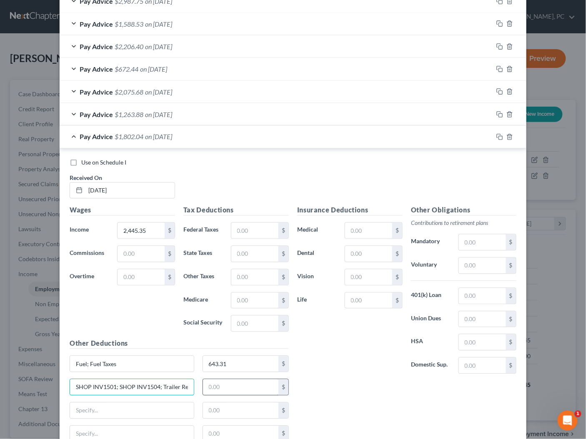
type input "SHOP INV1501; SHOP INV1504; Trailer Rent"
click at [251, 383] on input "text" at bounding box center [241, 388] width 76 height 16
type input "650"
type input "ELD Deduction; Camera Deduction"
type input "18.47"
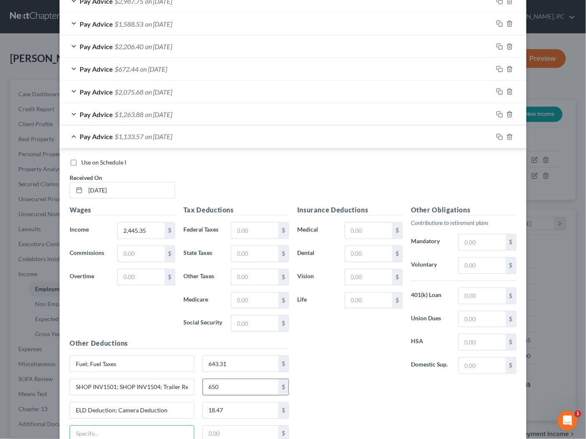
paste input "Insurance-PL, PD, Cargo"
type input "Insurance-PL, PD, Cargo"
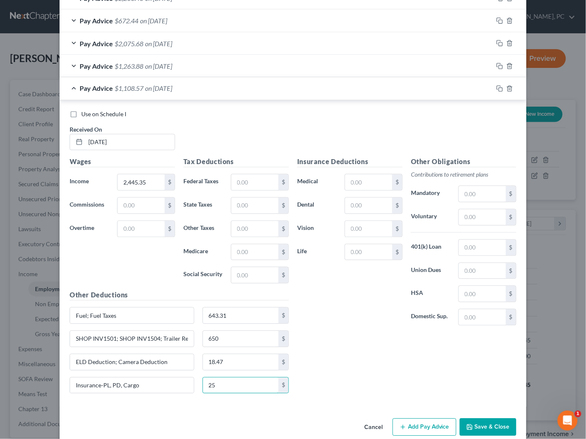
scroll to position [362, 0]
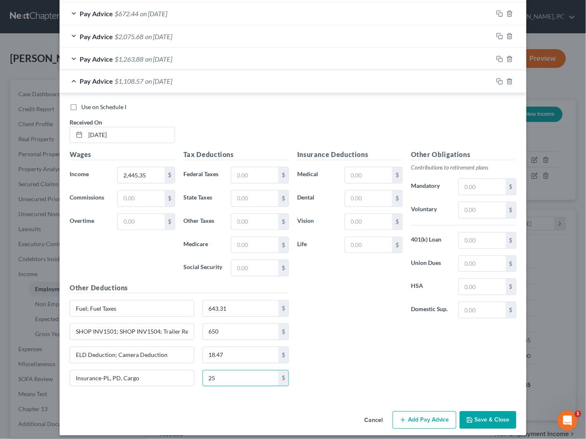
type input "25"
click at [417, 415] on button "Add Pay Advice" at bounding box center [424, 420] width 64 height 17
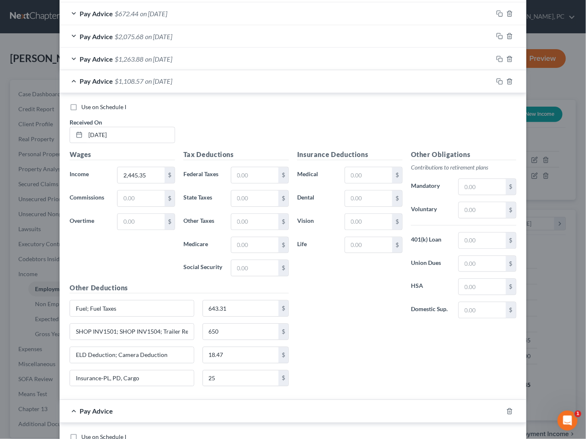
click at [190, 82] on div "Pay Advice $1,108.57 on [DATE]" at bounding box center [276, 81] width 433 height 22
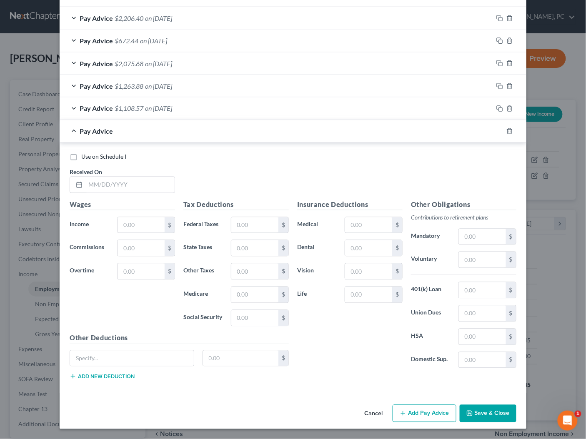
scroll to position [329, 0]
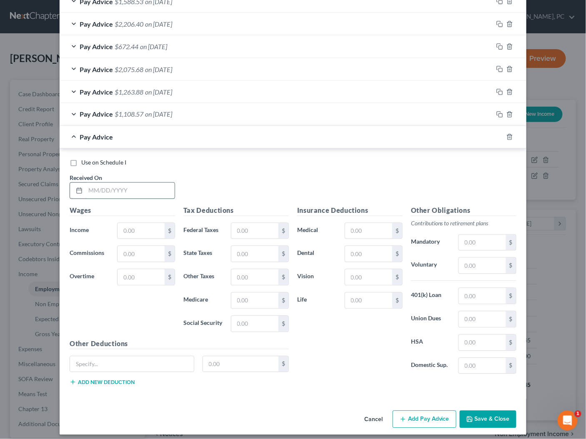
click at [136, 183] on input "text" at bounding box center [129, 191] width 89 height 16
type input "[DATE]"
type input "3,799.94"
click at [116, 379] on button "Add new deduction" at bounding box center [102, 382] width 65 height 7
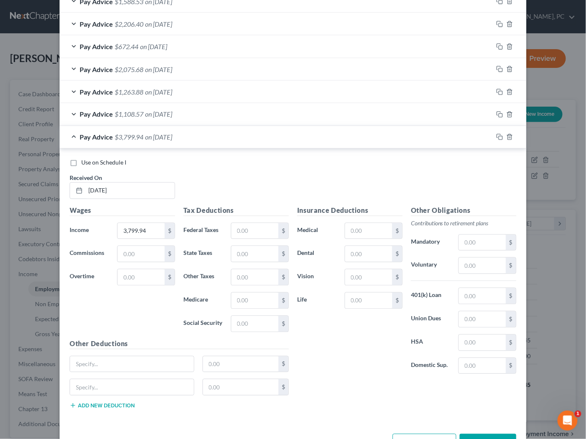
click at [110, 402] on button "Add new deduction" at bounding box center [102, 405] width 65 height 7
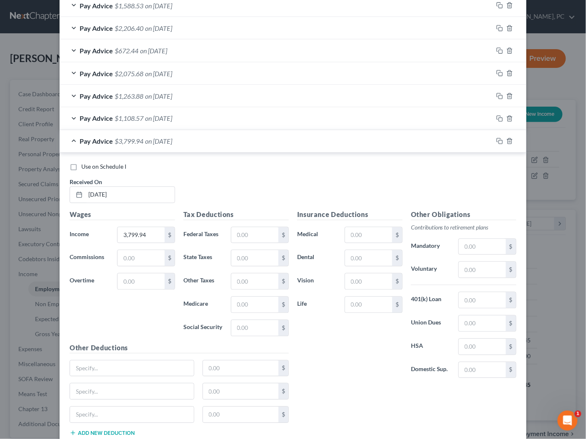
click at [103, 430] on button "Add new deduction" at bounding box center [102, 433] width 65 height 7
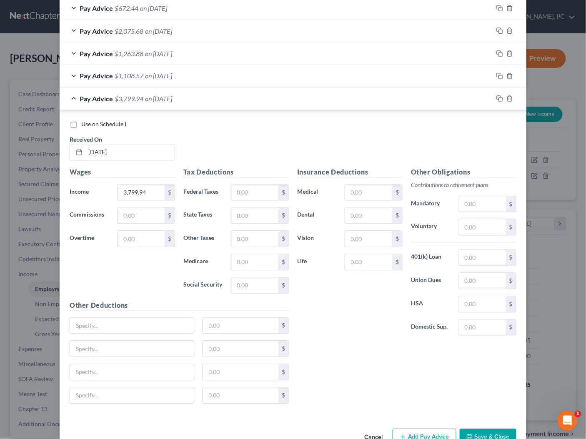
scroll to position [385, 0]
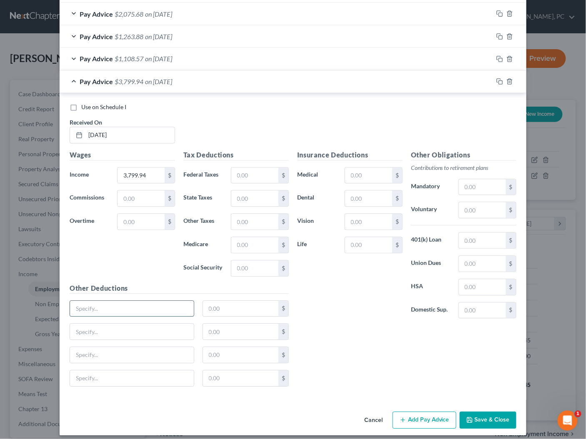
click at [115, 308] on input "text" at bounding box center [132, 309] width 124 height 16
type input "Fuel; Fuel"
